Goal: Navigation & Orientation: Understand site structure

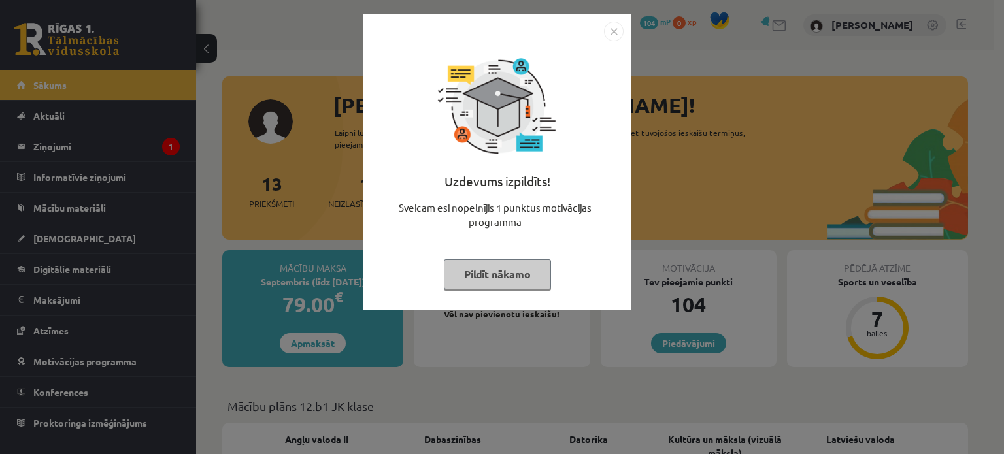
click at [502, 269] on button "Pildīt nākamo" at bounding box center [497, 275] width 107 height 30
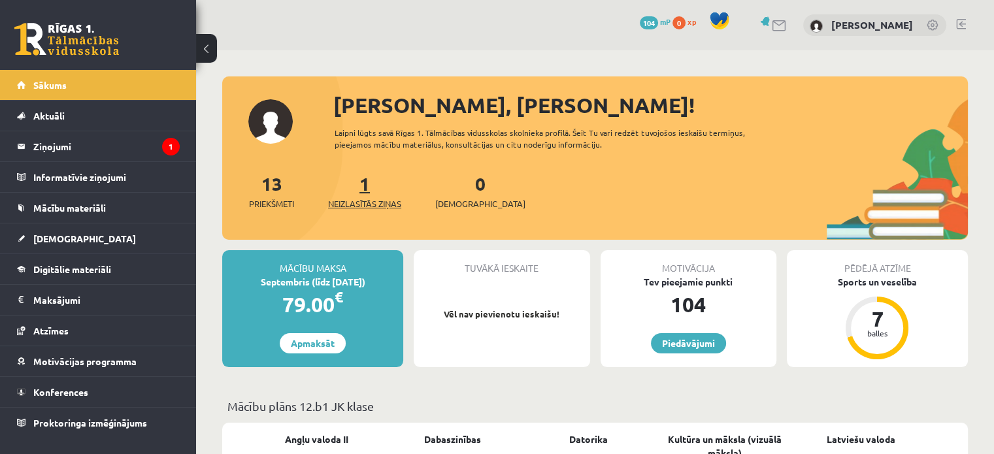
click at [369, 192] on link "1 Neizlasītās ziņas" at bounding box center [364, 191] width 73 height 39
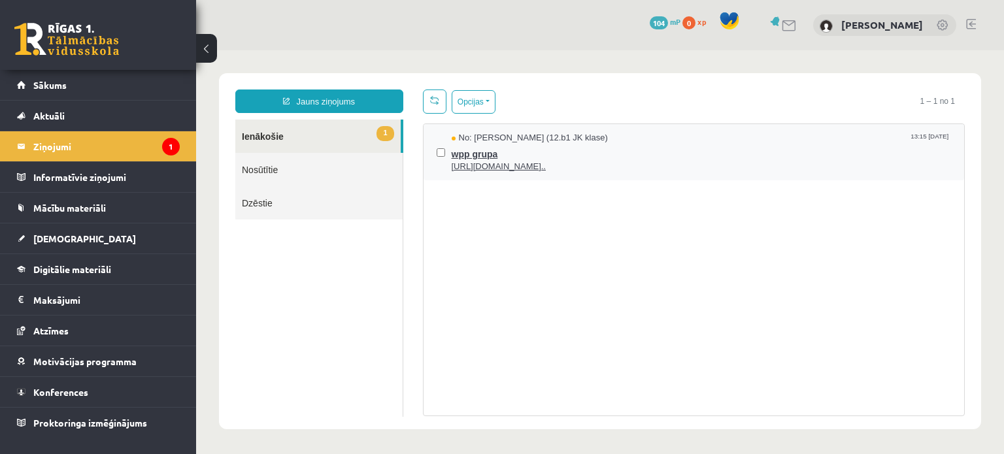
click at [635, 169] on span "https://chat.whatsapp.com/L1UxGhmvZJiE23YmzH1zUO?mode=ems_copy_t..." at bounding box center [702, 167] width 500 height 12
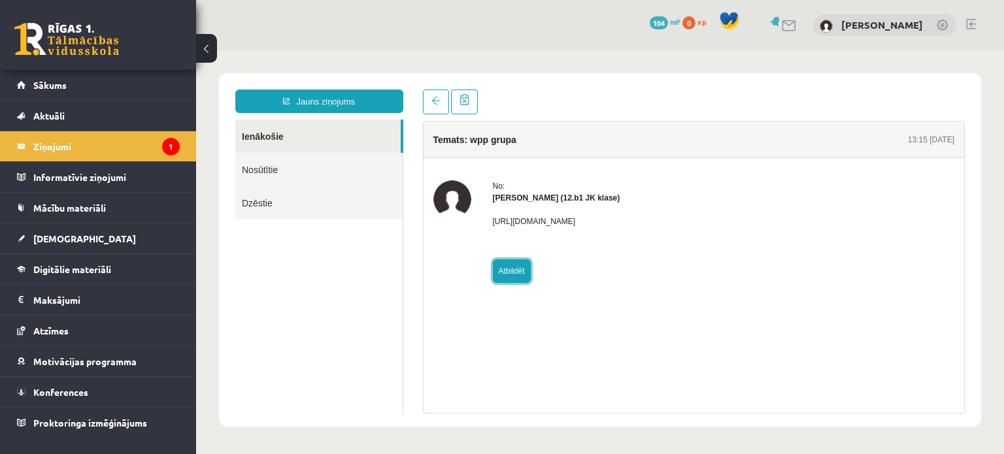
click at [516, 269] on link "Atbildēt" at bounding box center [512, 272] width 38 height 24
type input "**********"
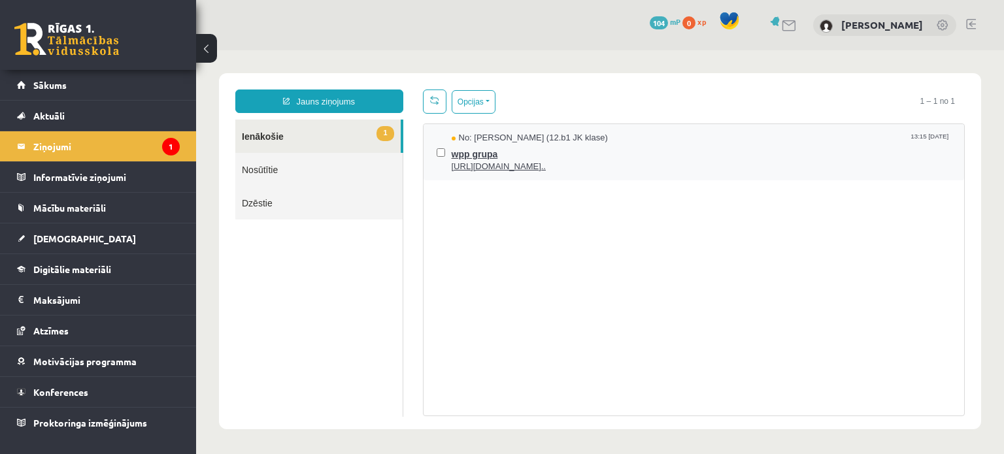
click at [554, 163] on span "https://chat.whatsapp.com/L1UxGhmvZJiE23YmzH1zUO?mode=ems_copy_t..." at bounding box center [702, 167] width 500 height 12
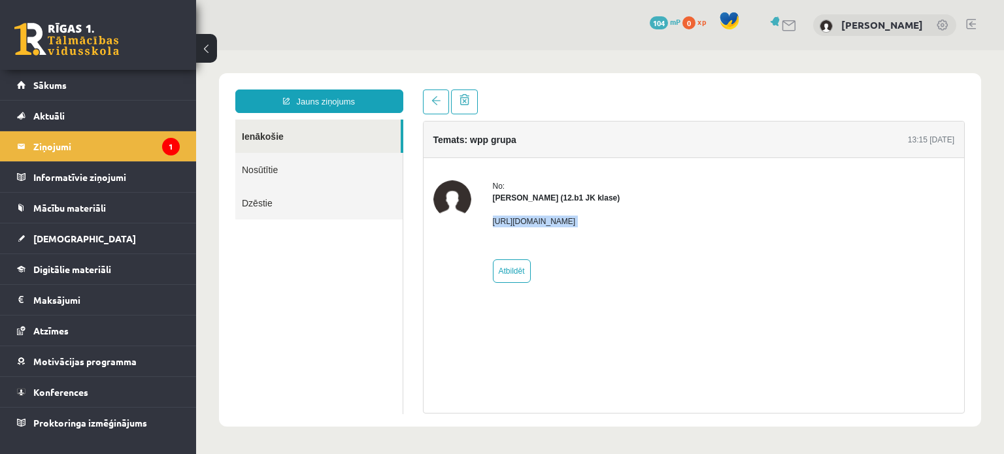
drag, startPoint x: 492, startPoint y: 220, endPoint x: 777, endPoint y: 228, distance: 285.1
click at [777, 228] on div "No: Megija Balabkina (12.b1 JK klase) https://chat.whatsapp.com/L1UxGhmvZJiE23Y…" at bounding box center [694, 231] width 522 height 103
copy p "https://chat.whatsapp.com/L1UxGhmvZJiE23YmzH1zUO?mode=ems_copy_t"
click at [139, 148] on legend "Ziņojumi 1" at bounding box center [106, 146] width 146 height 30
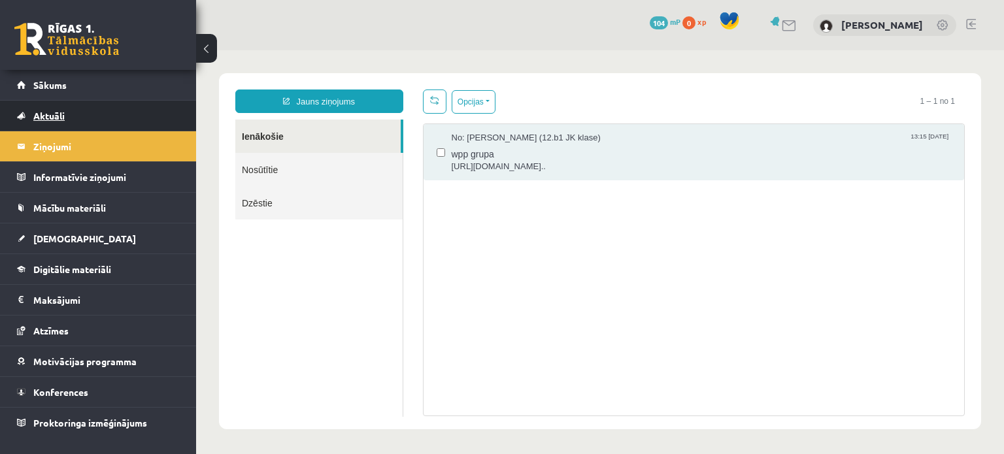
click at [112, 114] on link "Aktuāli" at bounding box center [98, 116] width 163 height 30
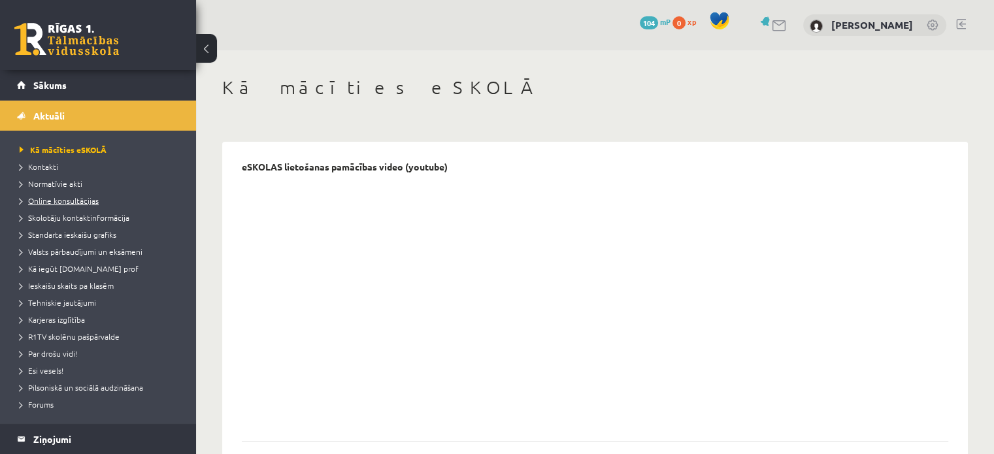
scroll to position [87, 0]
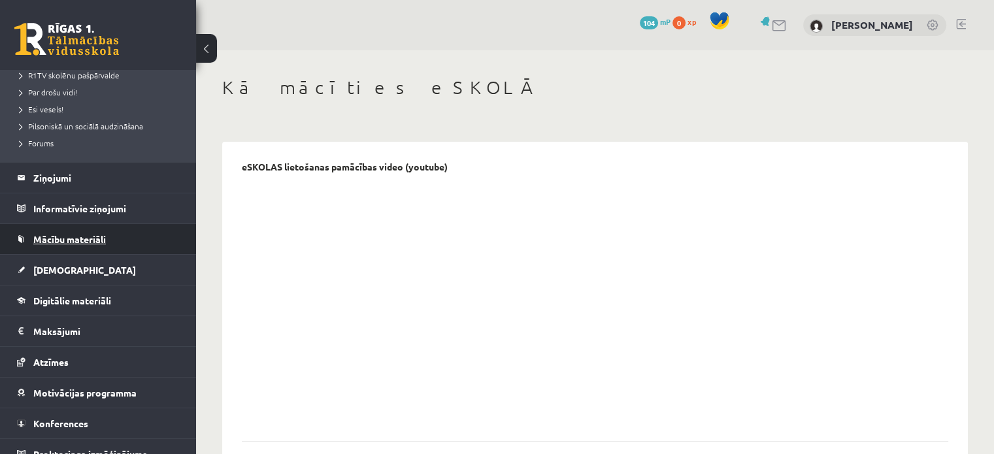
click at [89, 232] on link "Mācību materiāli" at bounding box center [98, 239] width 163 height 30
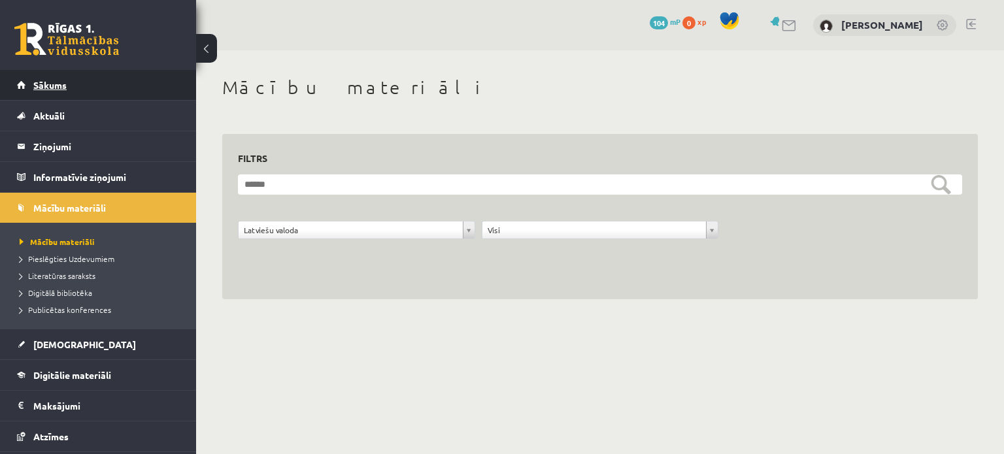
click at [68, 91] on link "Sākums" at bounding box center [98, 85] width 163 height 30
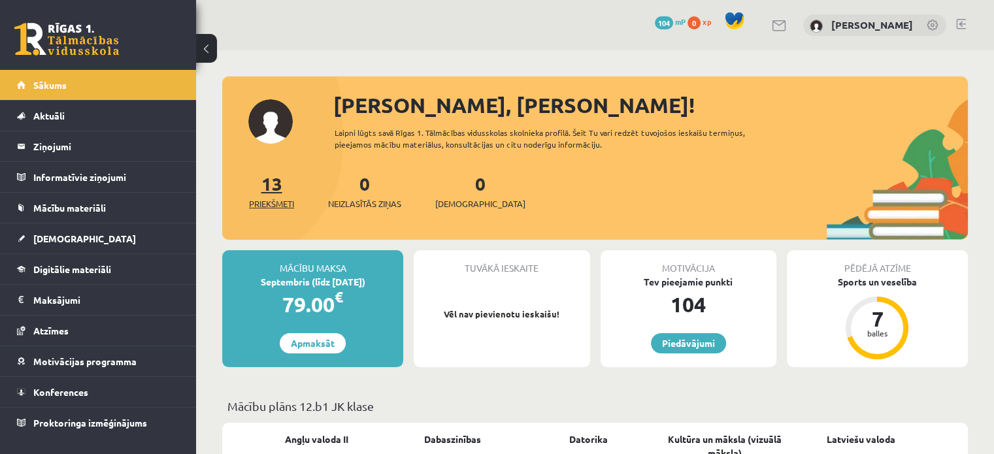
click at [269, 199] on span "Priekšmeti" at bounding box center [271, 203] width 45 height 13
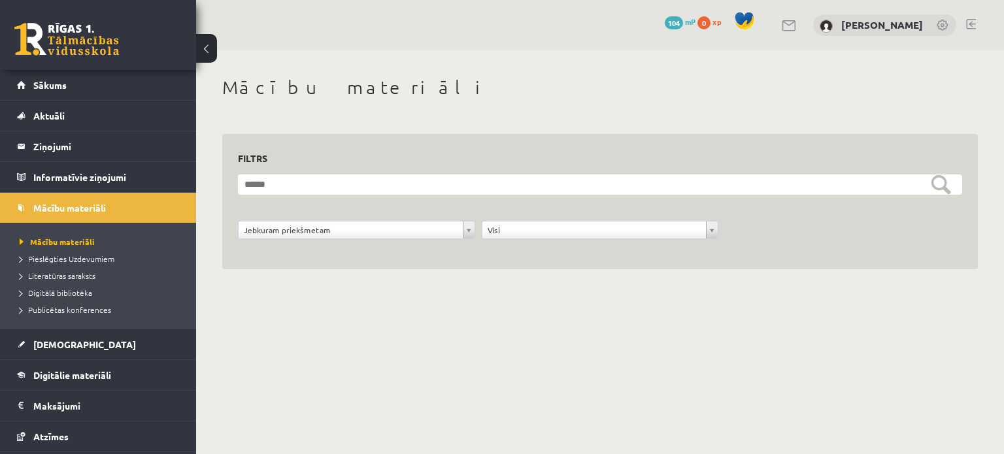
click at [204, 46] on button at bounding box center [206, 48] width 21 height 29
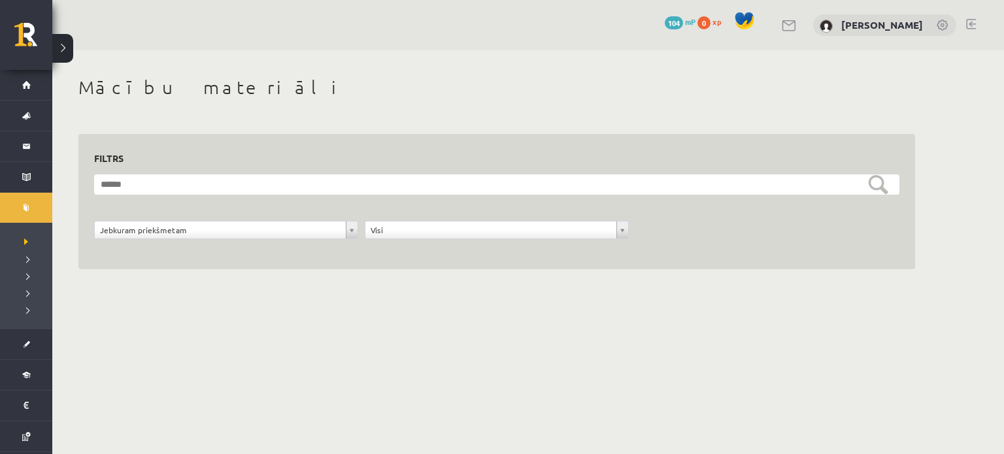
click at [72, 42] on button at bounding box center [62, 48] width 21 height 29
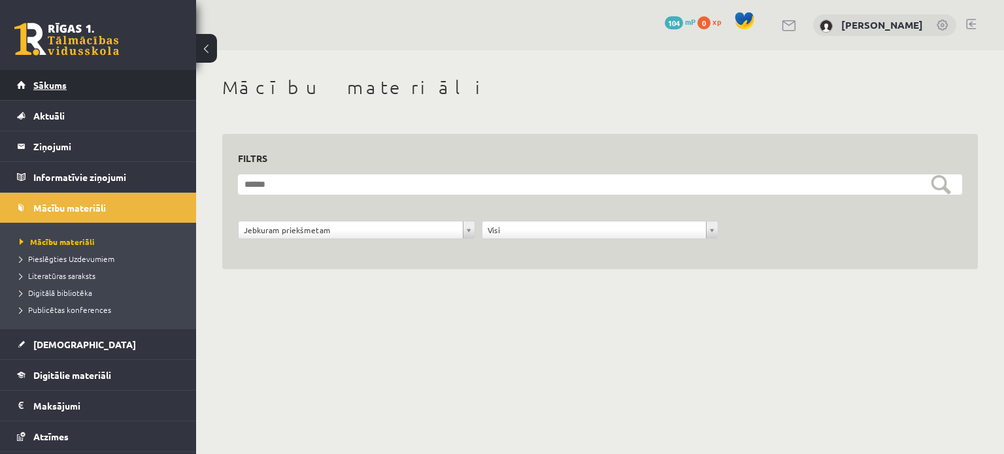
click at [48, 90] on link "Sākums" at bounding box center [98, 85] width 163 height 30
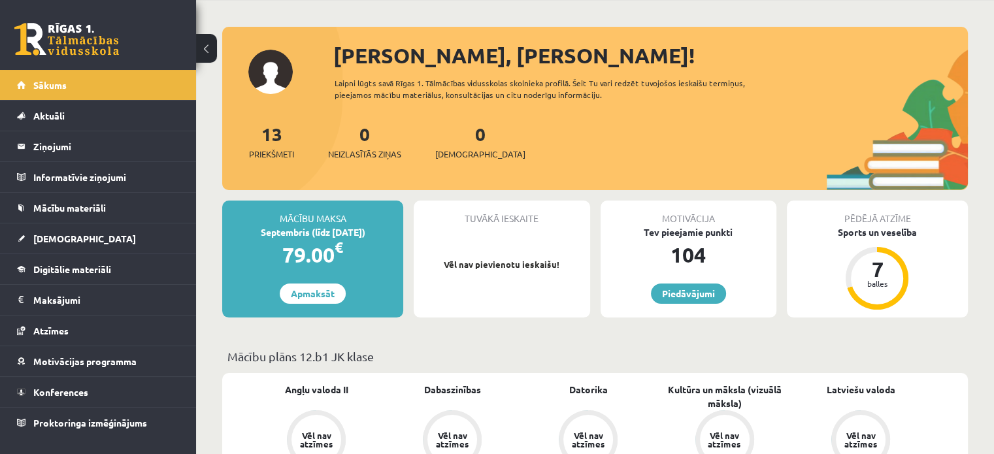
scroll to position [87, 0]
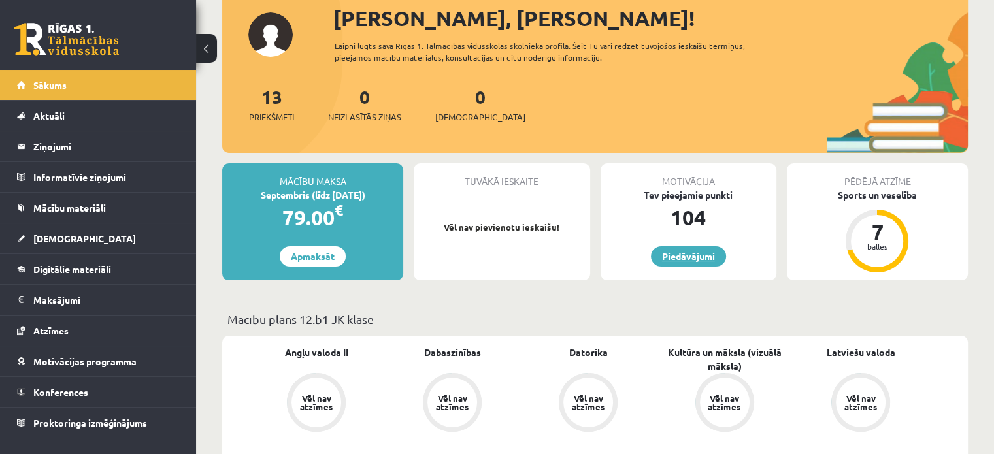
click at [699, 258] on link "Piedāvājumi" at bounding box center [688, 256] width 75 height 20
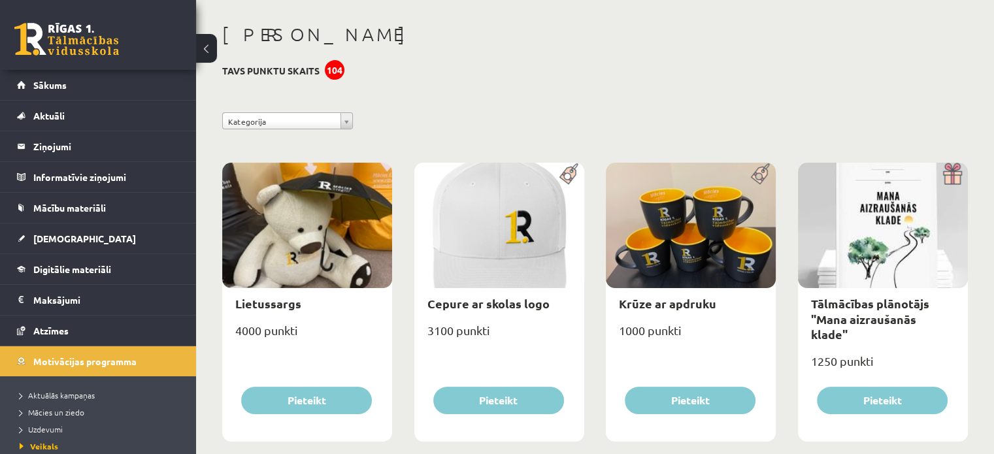
scroll to position [87, 0]
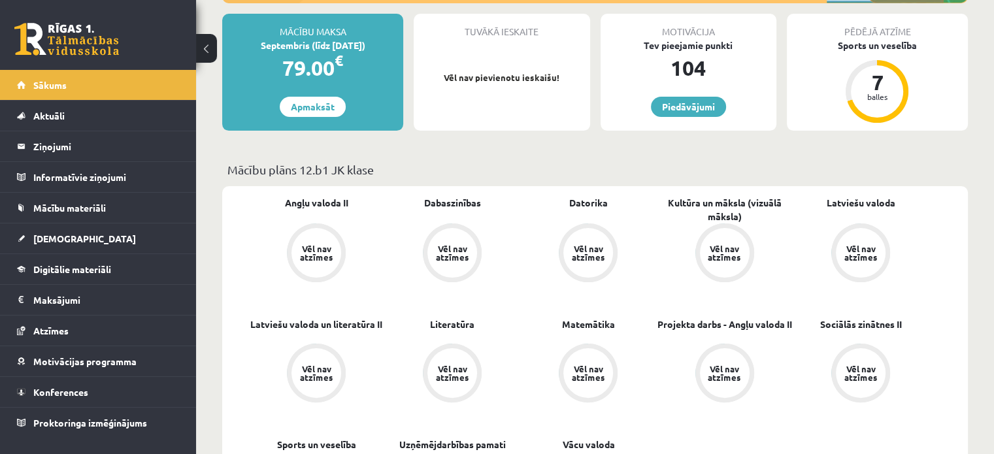
scroll to position [261, 0]
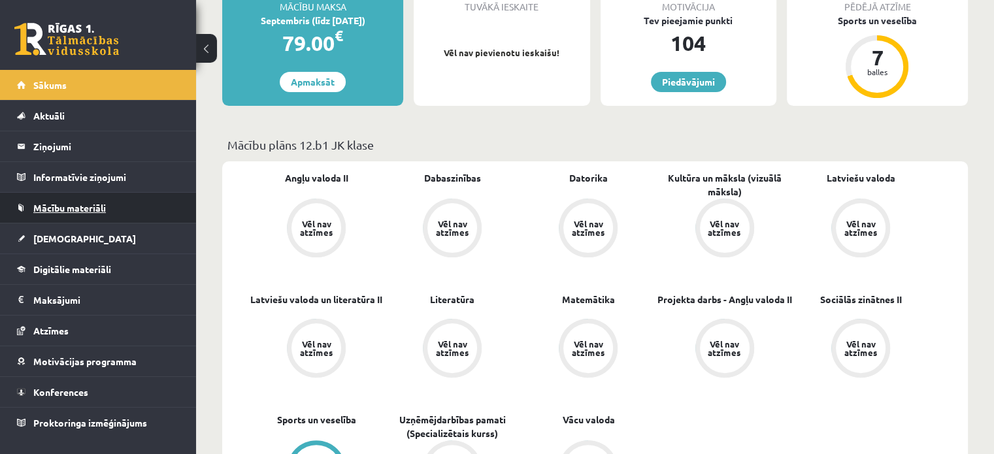
click at [126, 201] on link "Mācību materiāli" at bounding box center [98, 208] width 163 height 30
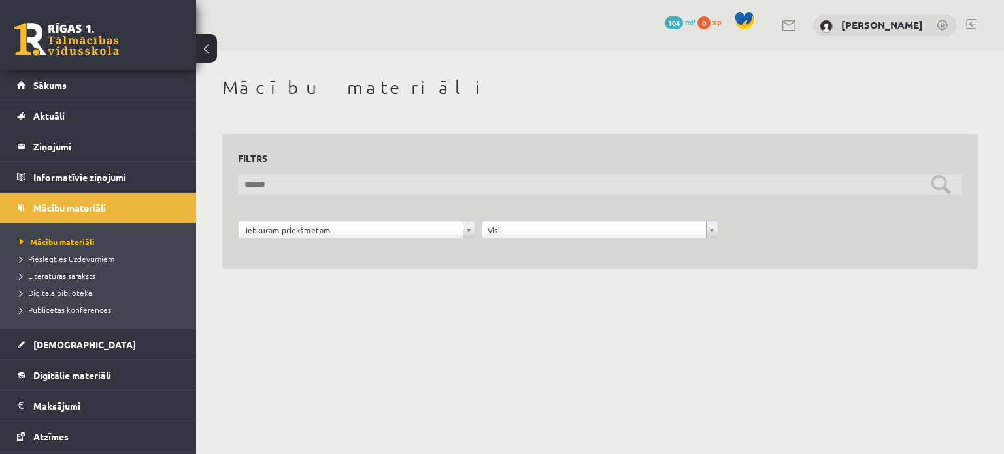
click at [779, 186] on input "text" at bounding box center [600, 185] width 724 height 20
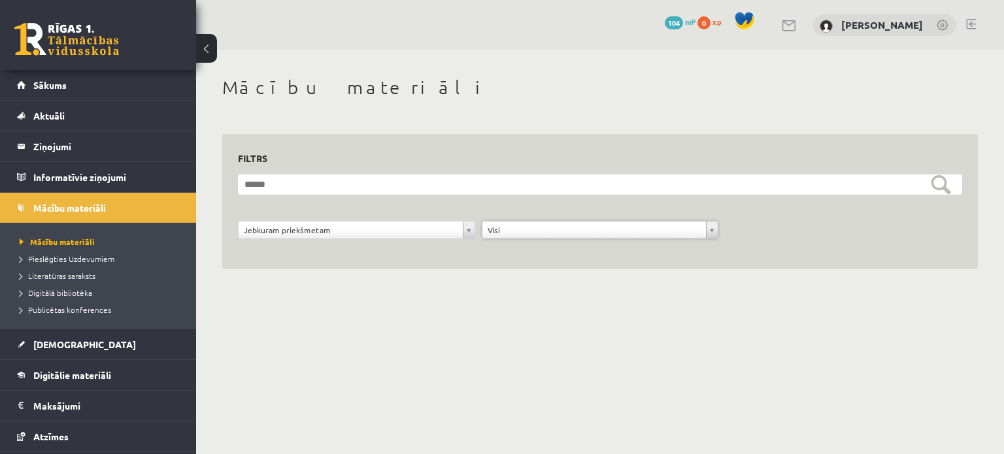
click at [373, 220] on form "**********" at bounding box center [600, 214] width 724 height 79
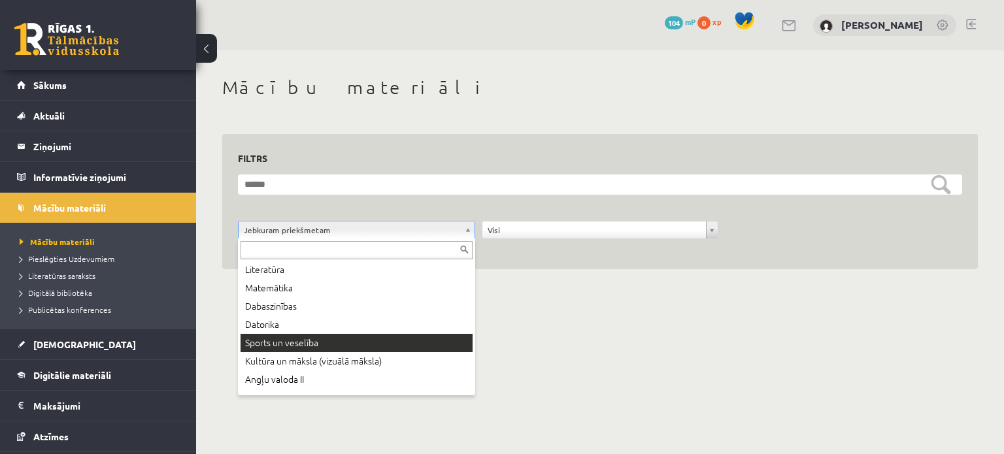
scroll to position [126, 0]
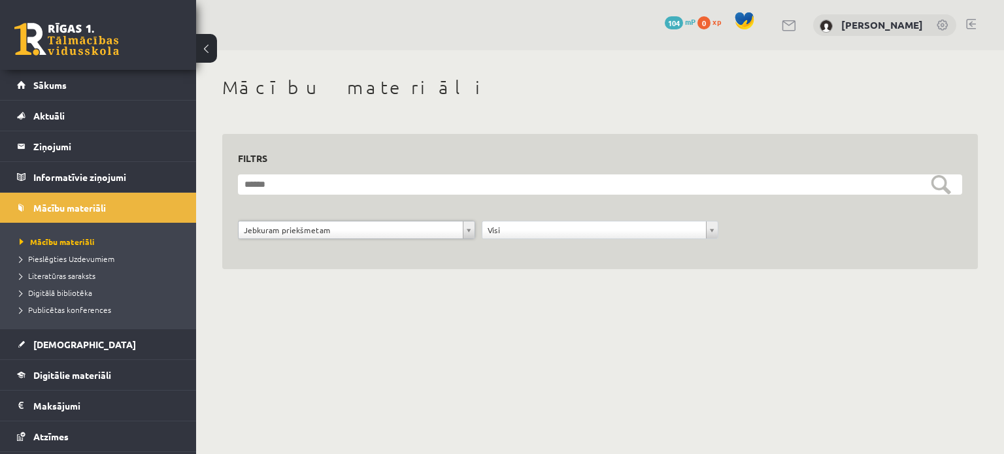
drag, startPoint x: 188, startPoint y: 350, endPoint x: 188, endPoint y: 368, distance: 17.6
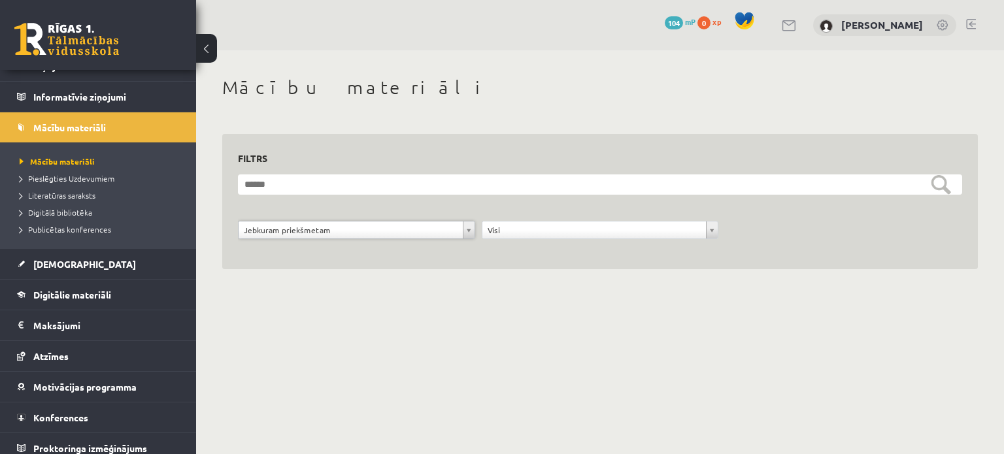
scroll to position [88, 0]
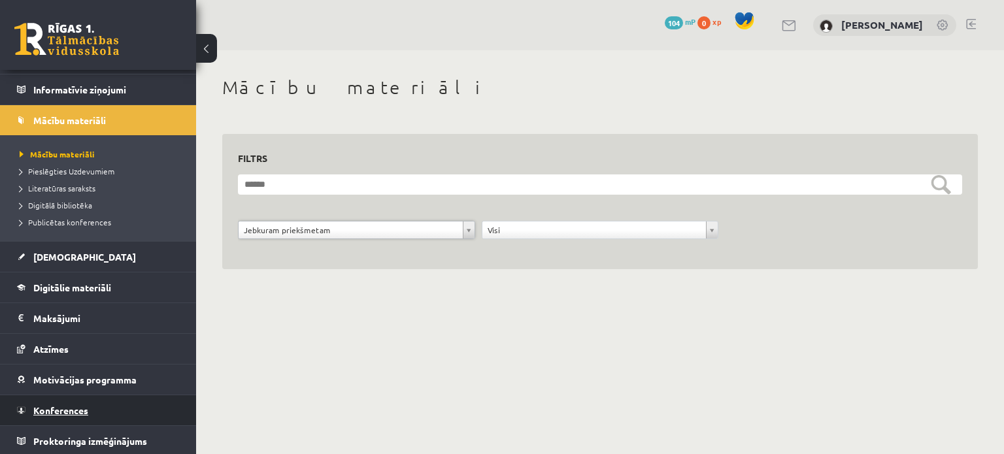
click at [75, 410] on span "Konferences" at bounding box center [60, 411] width 55 height 12
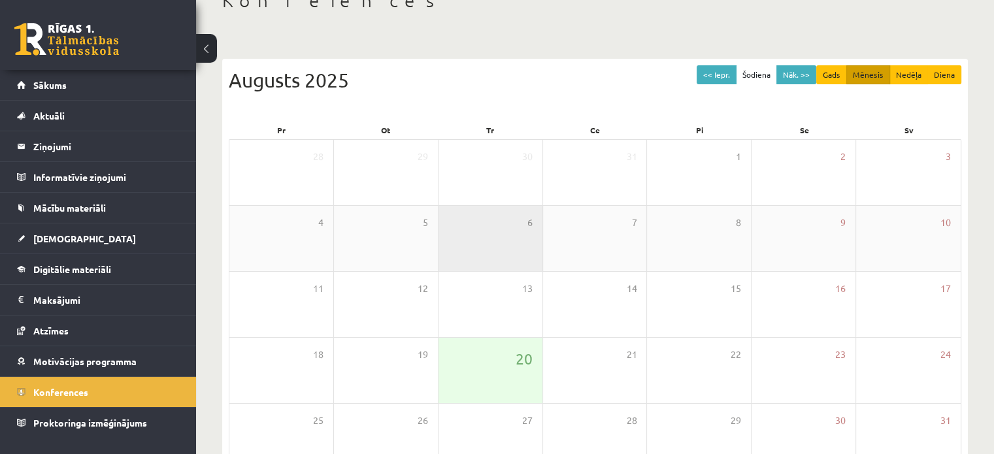
scroll to position [169, 0]
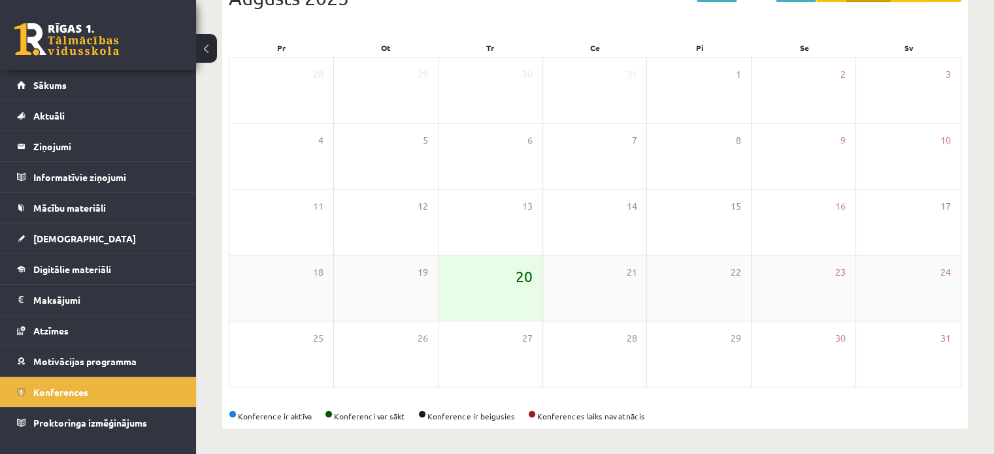
click at [516, 284] on span "20" at bounding box center [524, 276] width 17 height 22
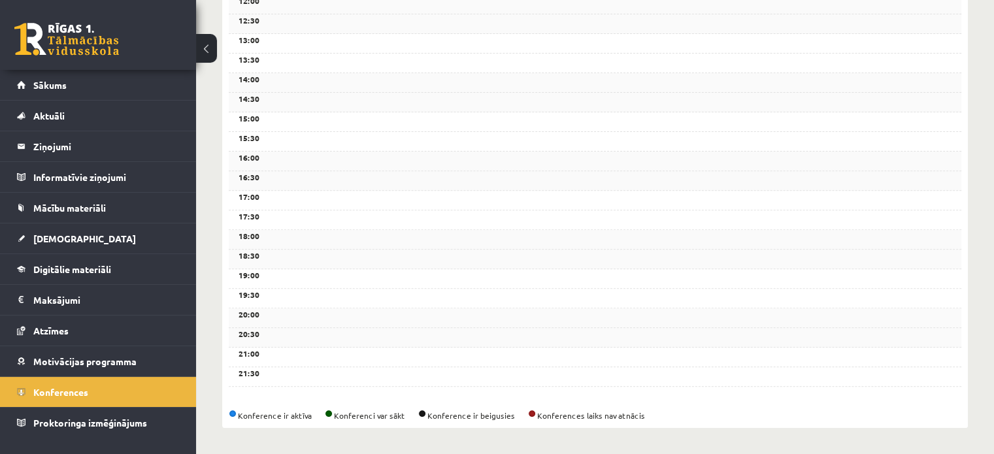
scroll to position [0, 0]
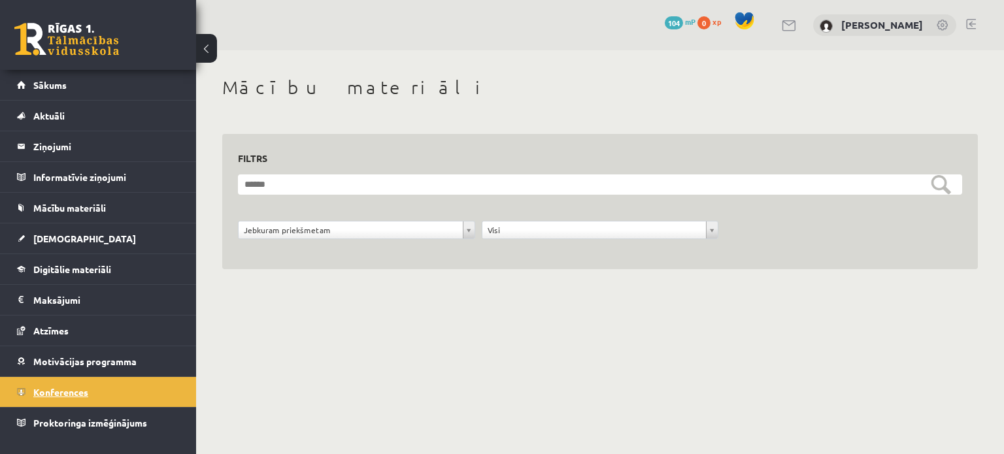
click at [68, 388] on span "Konferences" at bounding box center [60, 392] width 55 height 12
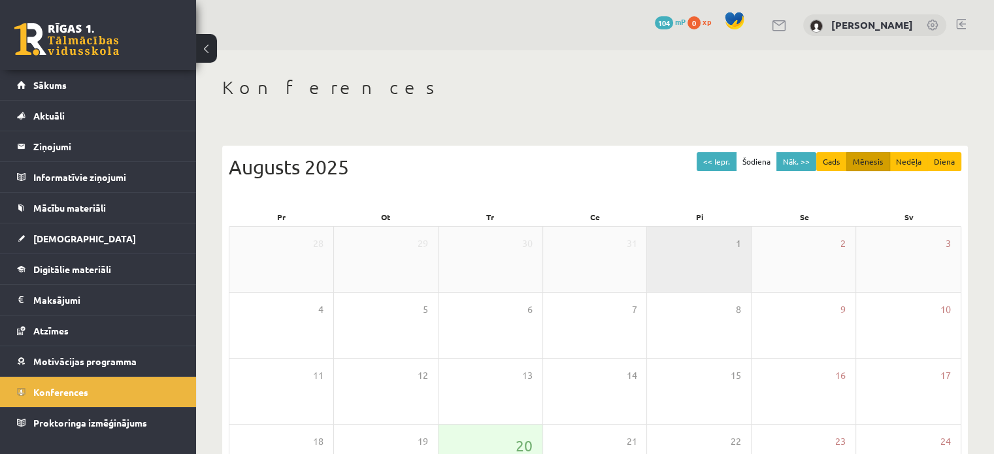
scroll to position [87, 0]
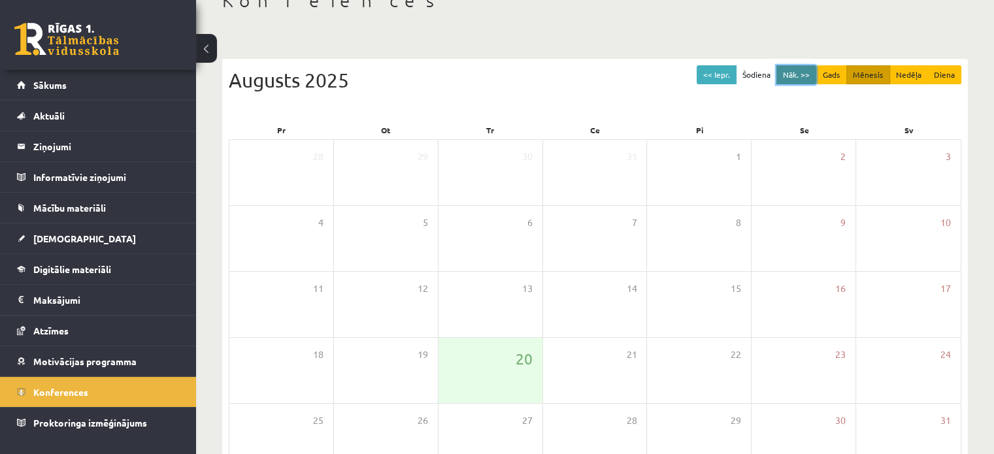
click at [800, 70] on button "Nāk. >>" at bounding box center [797, 74] width 40 height 19
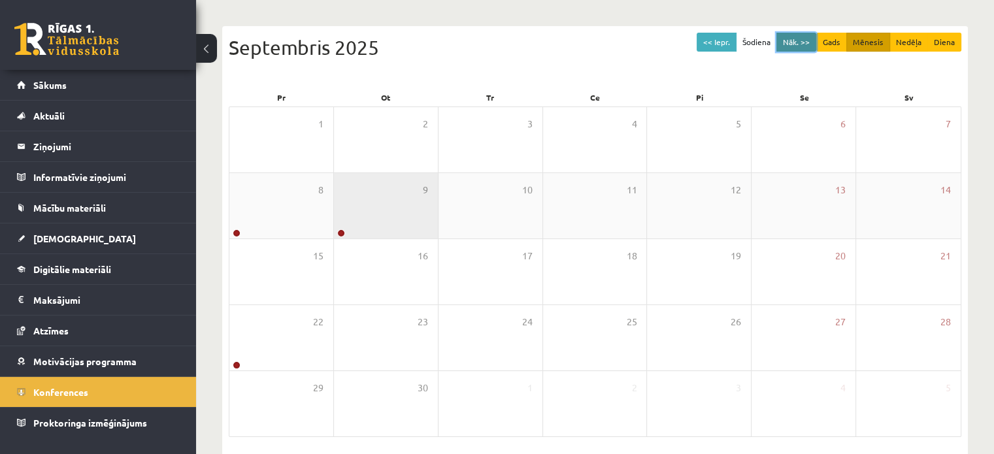
scroll to position [82, 0]
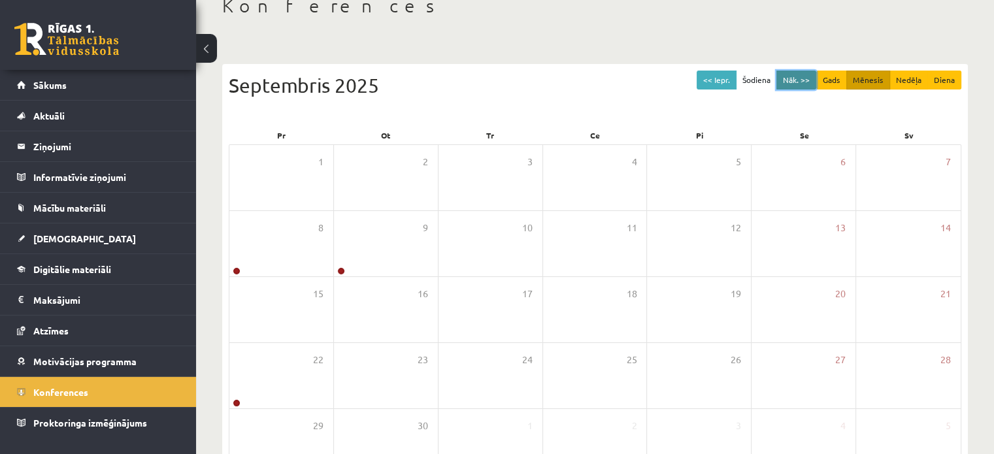
click at [798, 80] on button "Nāk. >>" at bounding box center [797, 80] width 40 height 19
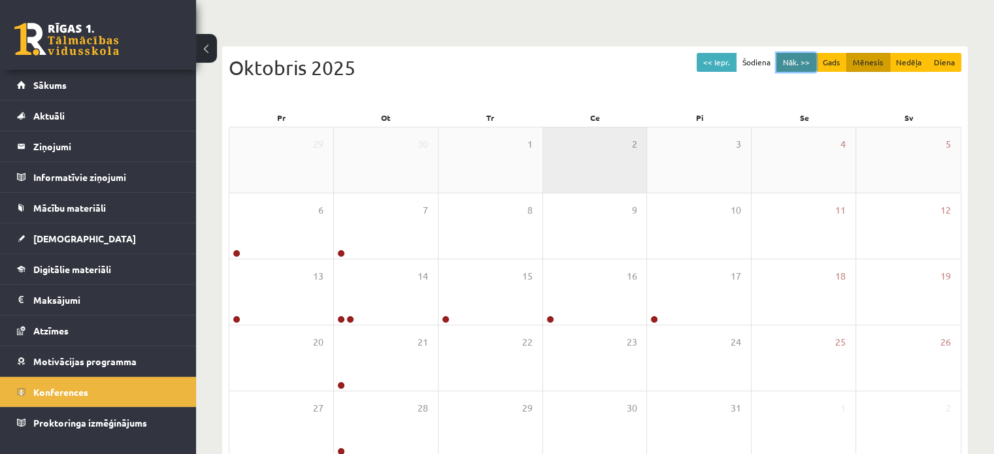
scroll to position [0, 0]
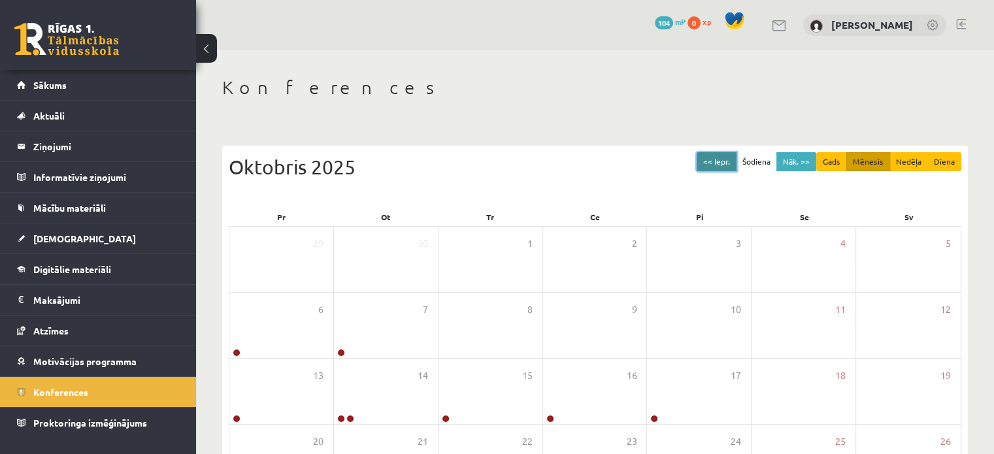
click at [713, 165] on button "<< Iepr." at bounding box center [717, 161] width 40 height 19
